Goal: Navigation & Orientation: Find specific page/section

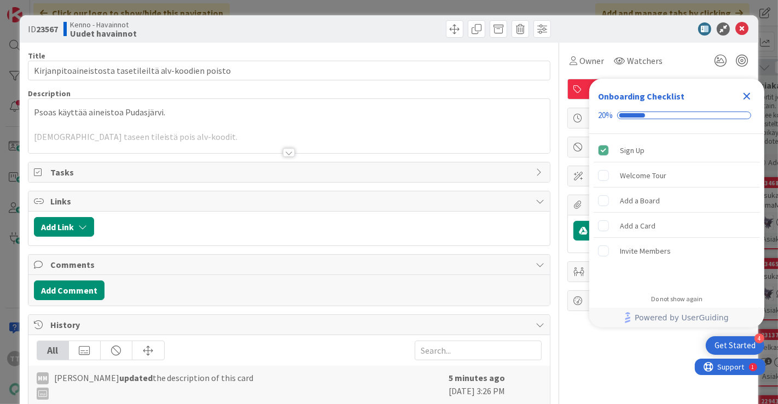
click at [284, 153] on div at bounding box center [289, 152] width 12 height 9
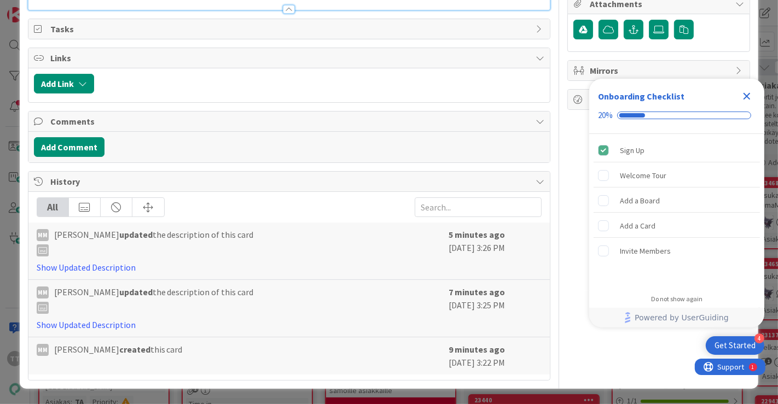
click at [748, 95] on icon "Close Checklist" at bounding box center [746, 96] width 7 height 7
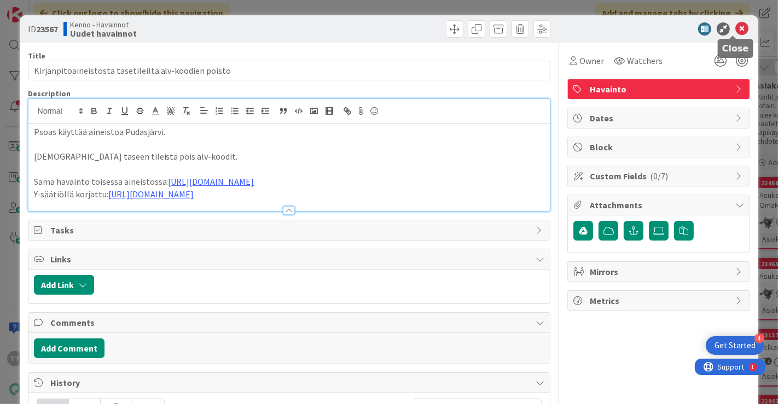
click at [735, 27] on icon at bounding box center [741, 28] width 13 height 13
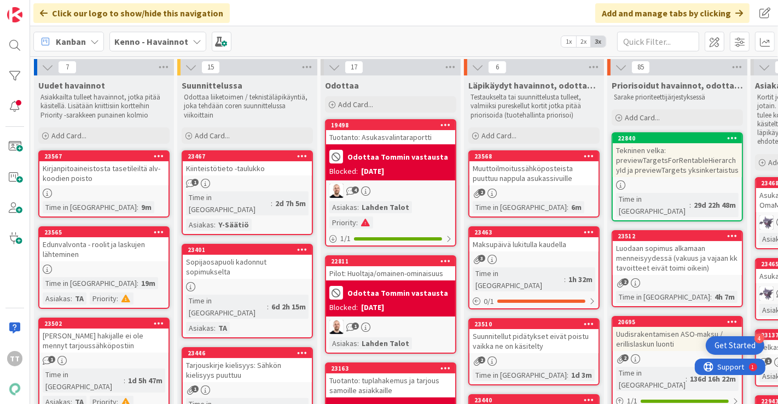
click at [105, 179] on div "Kirjanpitoaineistosta tasetileiltä alv-koodien poisto" at bounding box center [103, 173] width 129 height 24
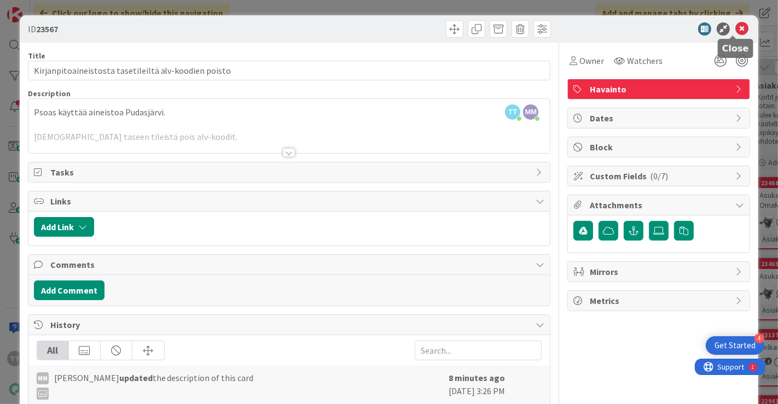
click at [735, 29] on icon at bounding box center [741, 28] width 13 height 13
